Goal: Communication & Community: Connect with others

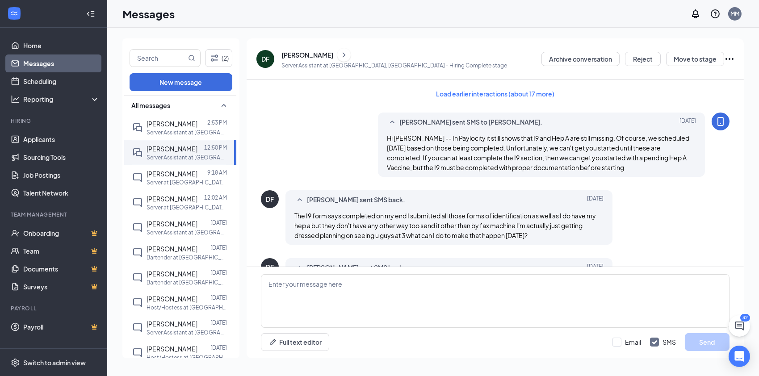
scroll to position [624, 0]
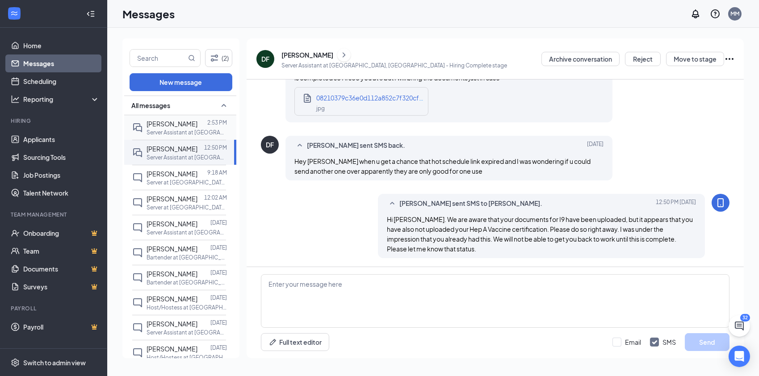
click at [167, 124] on span "[PERSON_NAME]" at bounding box center [172, 124] width 51 height 8
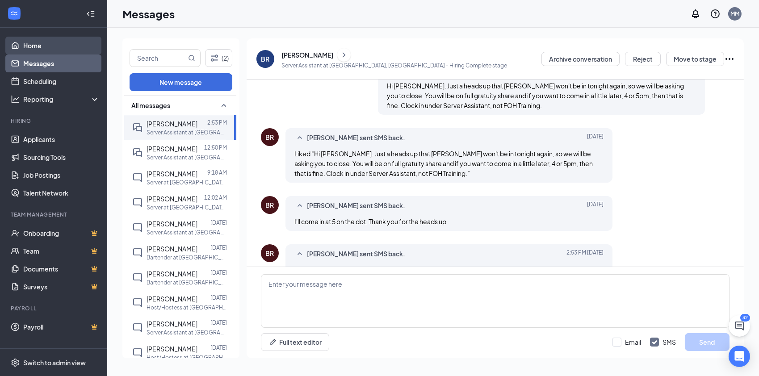
scroll to position [373, 0]
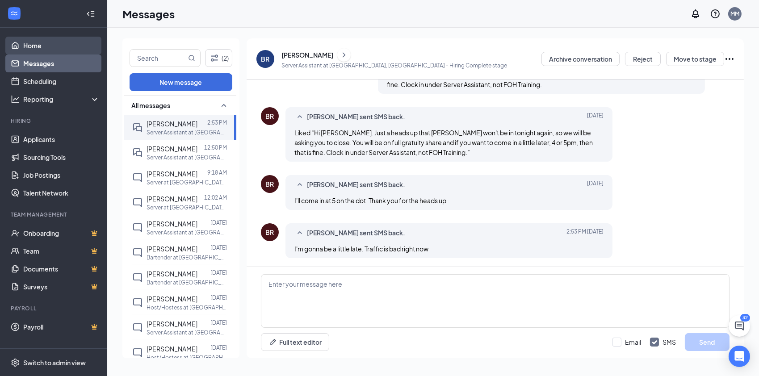
click at [40, 50] on link "Home" at bounding box center [61, 46] width 76 height 18
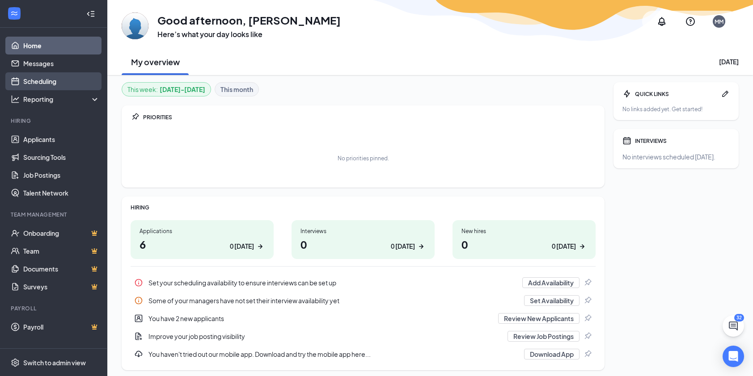
click at [44, 81] on link "Scheduling" at bounding box center [61, 81] width 76 height 18
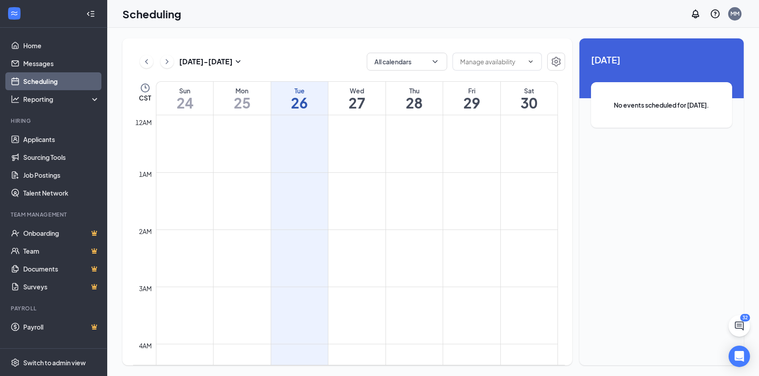
scroll to position [439, 0]
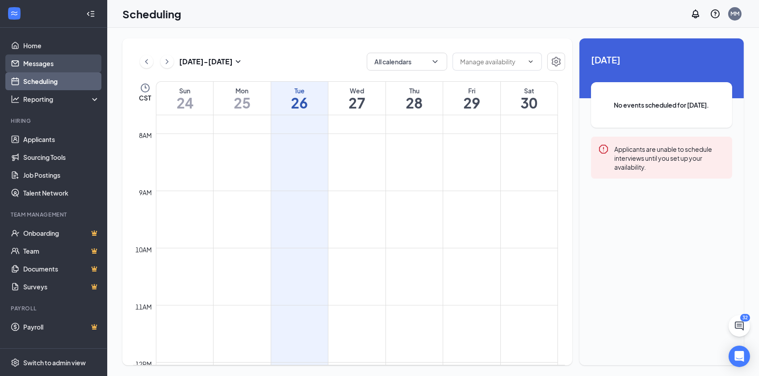
click at [39, 65] on link "Messages" at bounding box center [61, 64] width 76 height 18
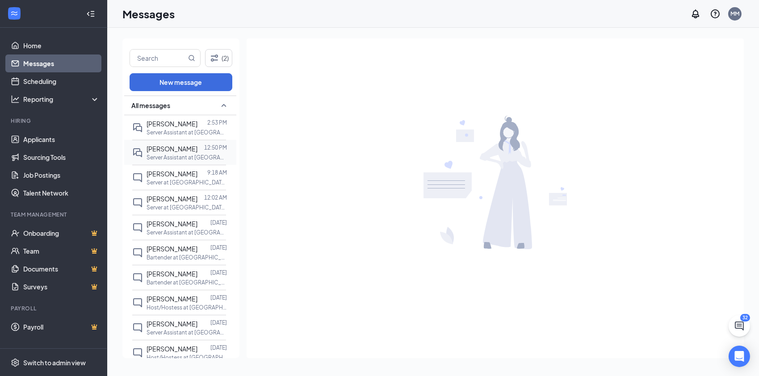
click at [165, 148] on span "[PERSON_NAME]" at bounding box center [172, 149] width 51 height 8
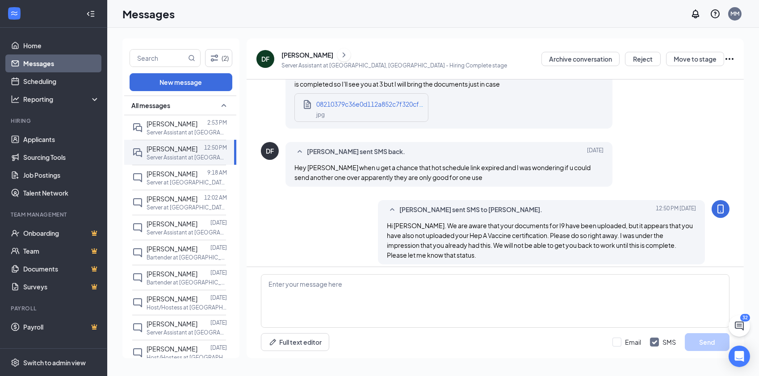
scroll to position [624, 0]
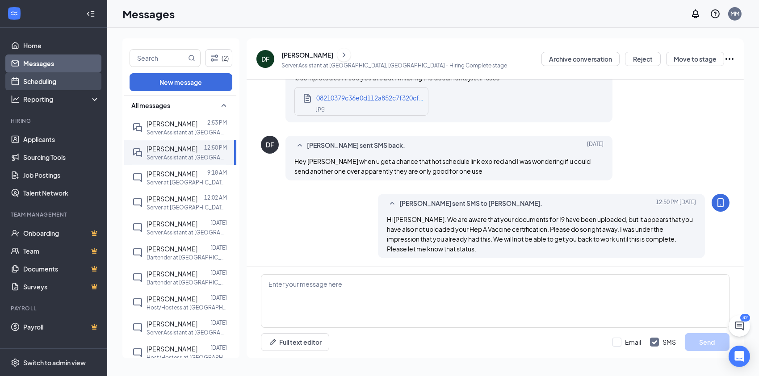
click at [46, 80] on link "Scheduling" at bounding box center [61, 81] width 76 height 18
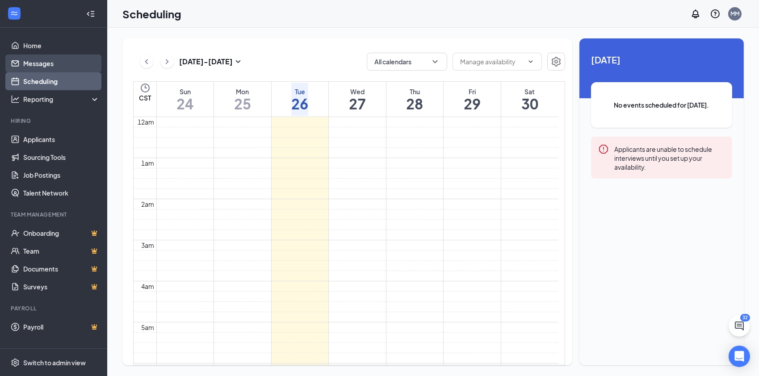
scroll to position [439, 0]
click at [43, 60] on link "Messages" at bounding box center [61, 64] width 76 height 18
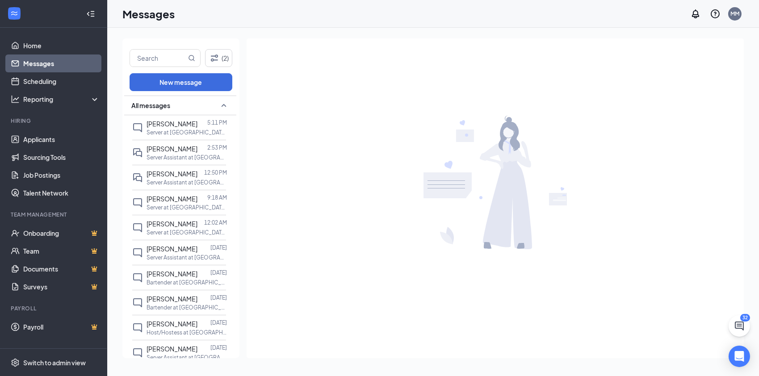
click at [43, 60] on link "Messages" at bounding box center [61, 64] width 76 height 18
click at [150, 177] on span "[PERSON_NAME]" at bounding box center [172, 174] width 51 height 8
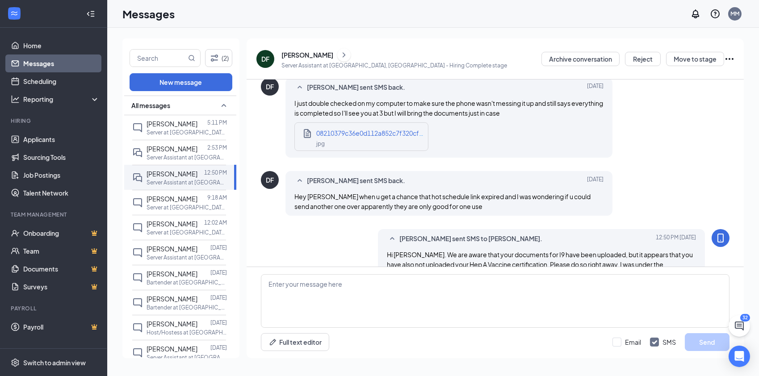
scroll to position [624, 0]
